Goal: Task Accomplishment & Management: Manage account settings

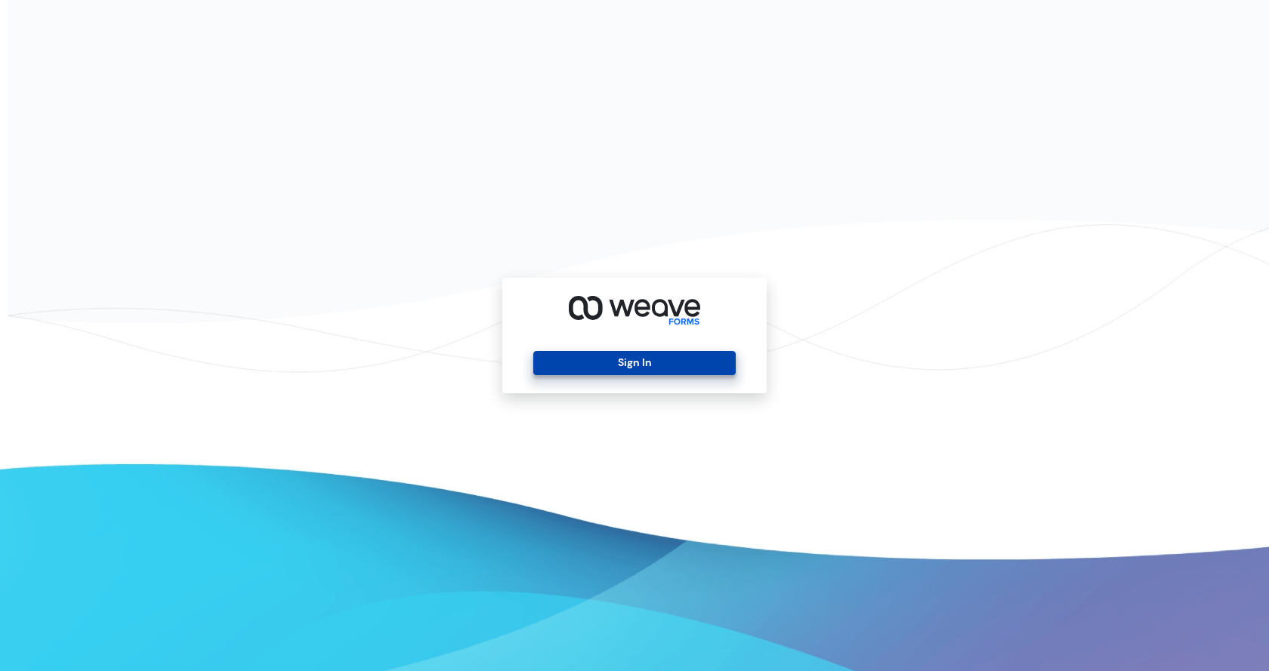
click at [606, 368] on button "Sign In" at bounding box center [634, 363] width 202 height 24
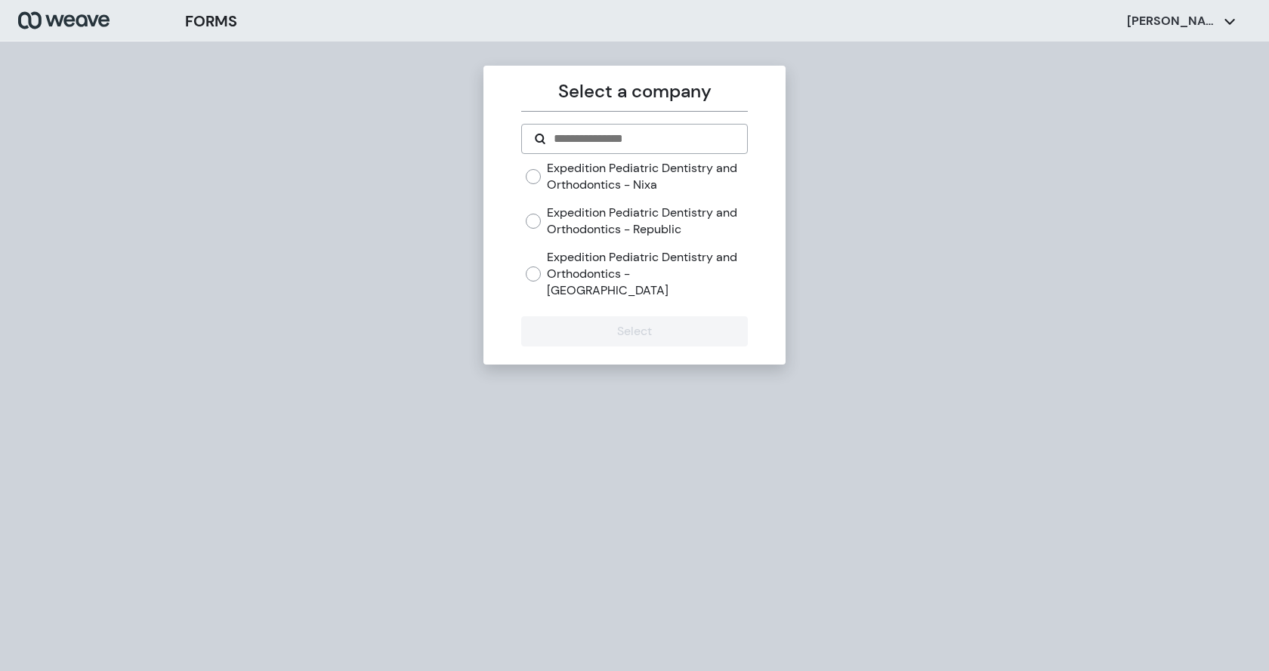
click at [652, 251] on label "Expedition Pediatric Dentistry and Orthodontics - [GEOGRAPHIC_DATA]" at bounding box center [647, 273] width 200 height 49
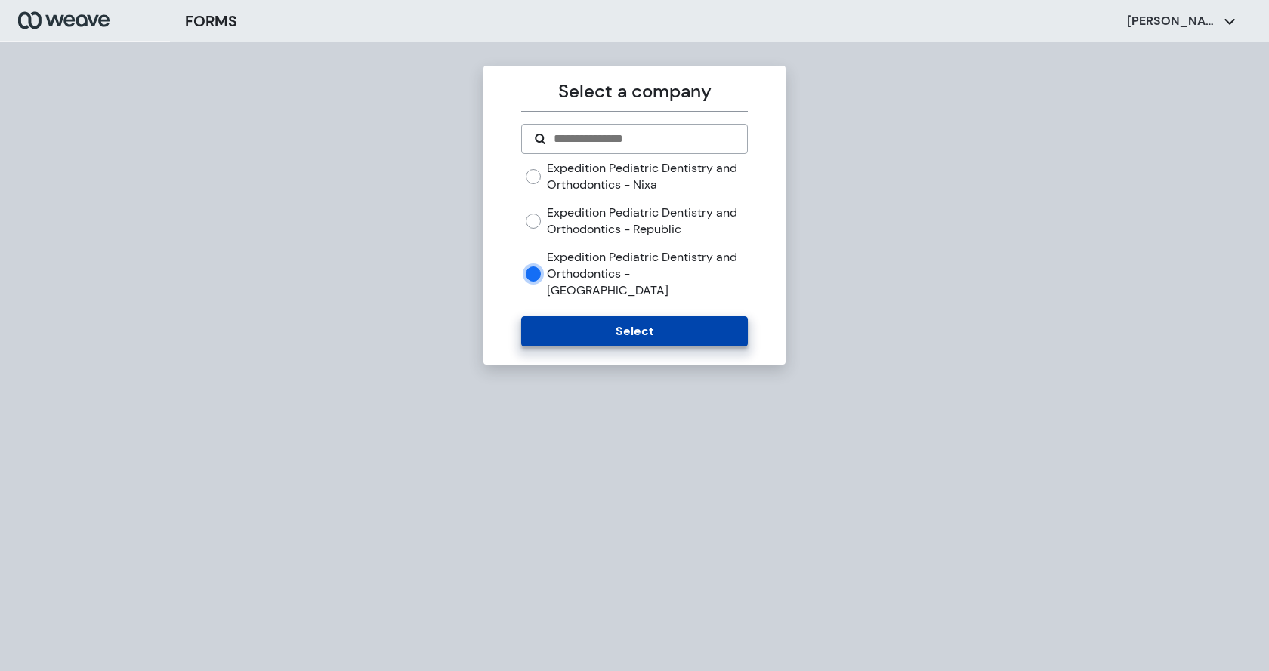
click at [640, 316] on button "Select" at bounding box center [634, 331] width 226 height 30
